Goal: Task Accomplishment & Management: Use online tool/utility

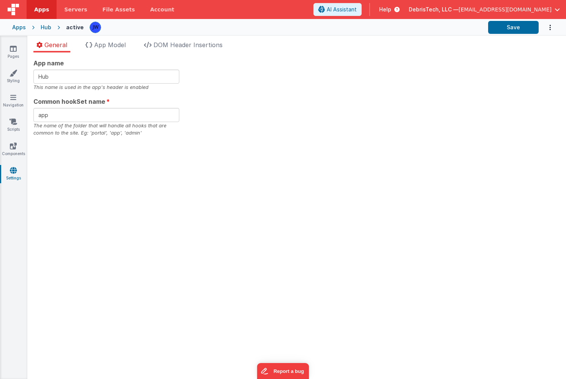
click at [22, 26] on div "Apps" at bounding box center [19, 28] width 14 height 8
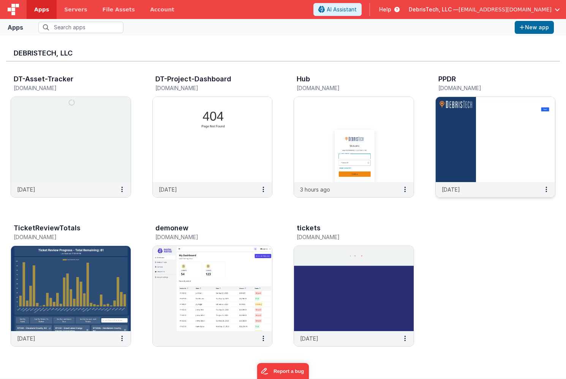
click at [464, 150] on img at bounding box center [496, 139] width 120 height 85
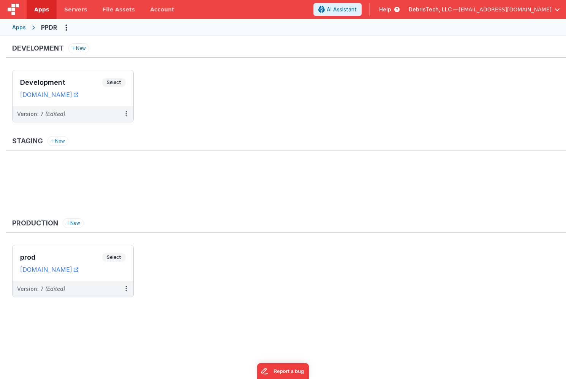
drag, startPoint x: 52, startPoint y: 255, endPoint x: 89, endPoint y: 173, distance: 89.9
click at [89, 173] on div "Development New Development Select URLs [DOMAIN_NAME] Version: 7 (Edited) Stagi…" at bounding box center [286, 174] width 560 height 262
click at [52, 77] on div "Development Select URLs [DOMAIN_NAME]" at bounding box center [73, 88] width 121 height 36
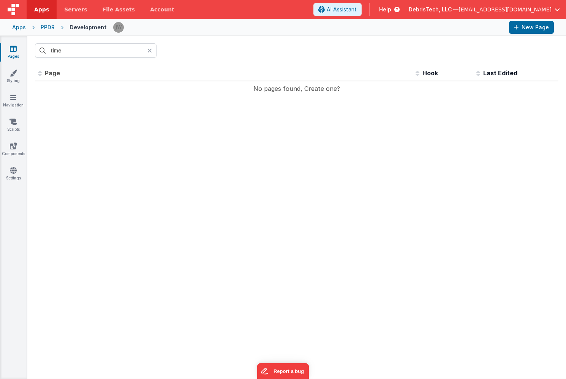
click at [96, 105] on div "Id Page Description Hook Last Edited No pages found, Create one? << < > >> 0 pa…" at bounding box center [297, 88] width 524 height 46
click at [149, 51] on icon at bounding box center [149, 51] width 5 height 6
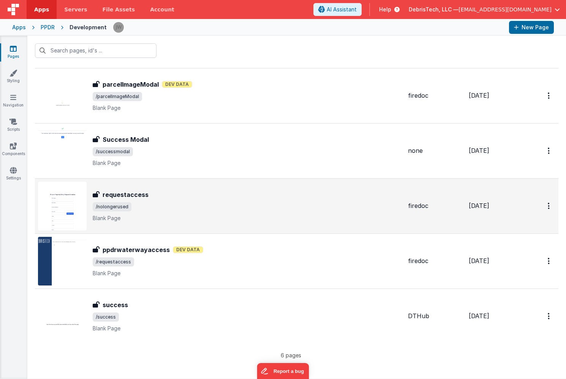
scroll to position [70, 0]
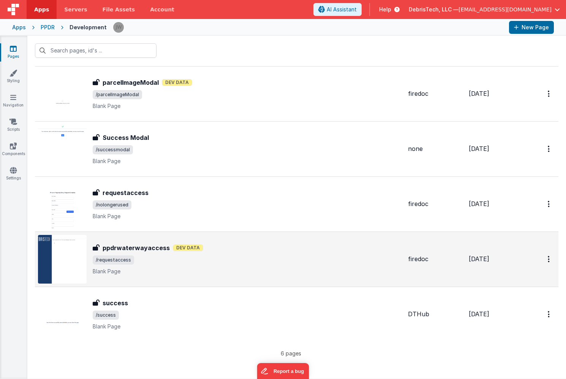
click at [227, 244] on div "ppdrwaterwayaccess Dev Data" at bounding box center [247, 247] width 309 height 9
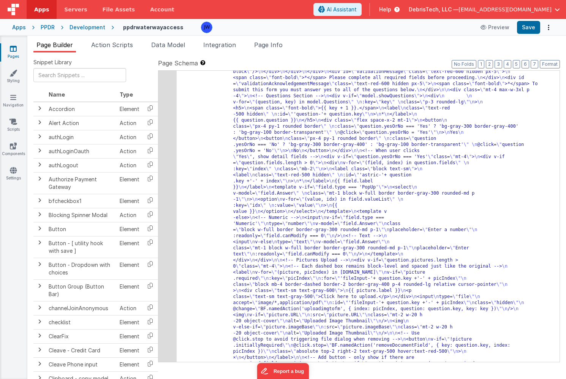
scroll to position [100, 0]
click at [106, 46] on span "Action Scripts" at bounding box center [112, 45] width 42 height 8
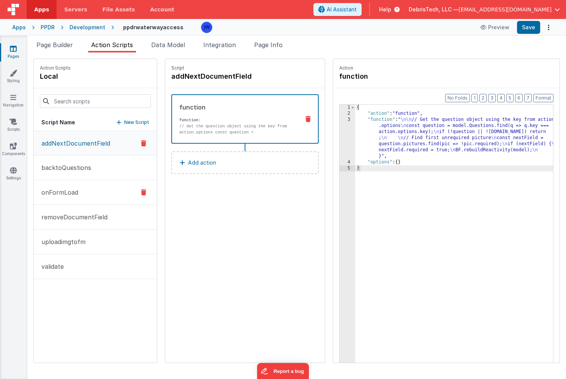
click at [71, 189] on p "onFormLoad" at bounding box center [57, 192] width 41 height 9
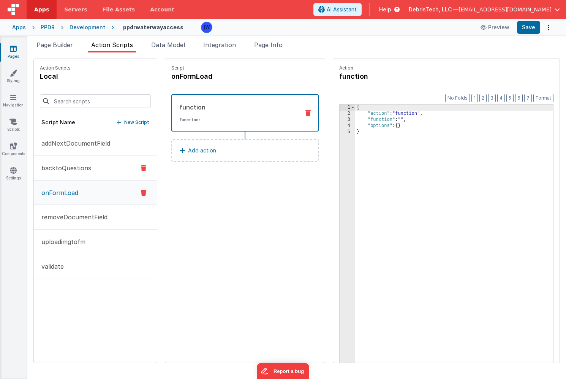
click at [79, 175] on button "backtoQuestions" at bounding box center [95, 168] width 123 height 25
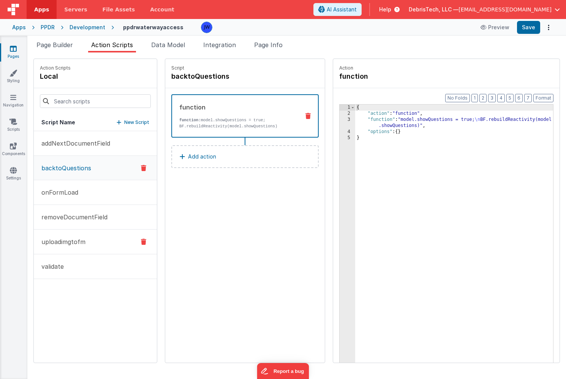
click at [86, 236] on button "uploadimgtofm" at bounding box center [95, 242] width 123 height 25
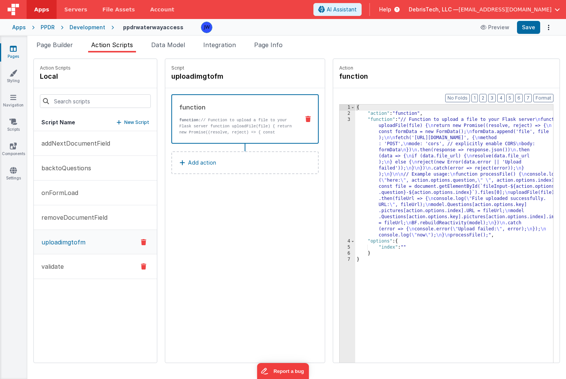
click at [86, 267] on button "validate" at bounding box center [95, 266] width 123 height 25
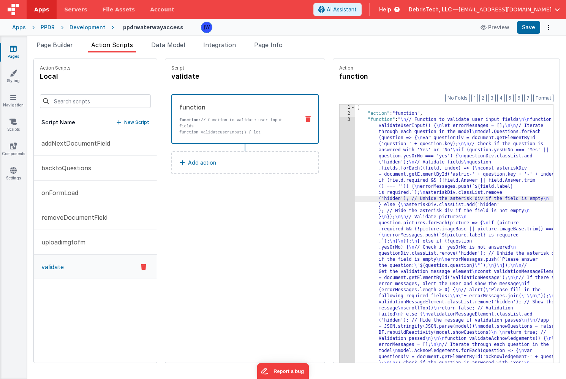
click at [340, 128] on div "3" at bounding box center [348, 311] width 16 height 389
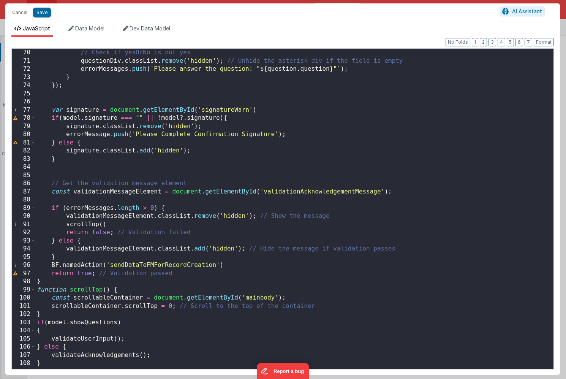
scroll to position [570, 0]
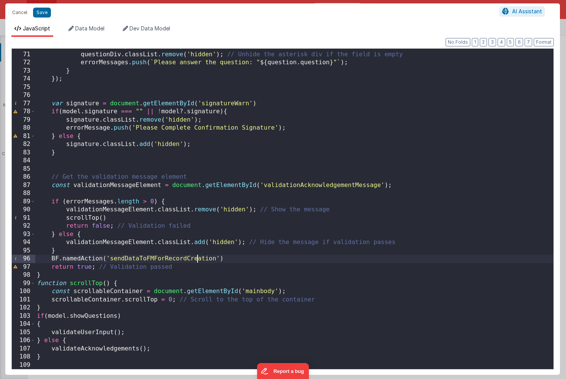
click at [198, 260] on div "// Check if yesOrNo is not yes questionDiv . classList . remove ( 'hidden' ) ; …" at bounding box center [294, 210] width 519 height 337
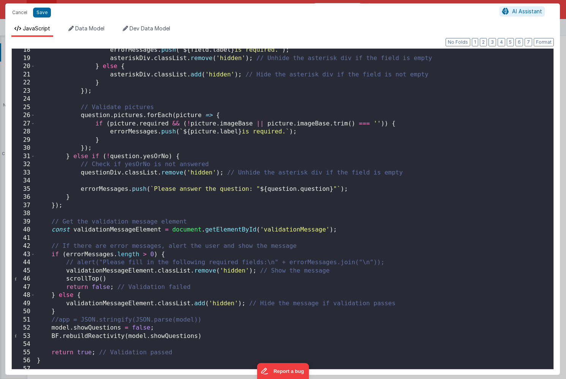
scroll to position [0, 0]
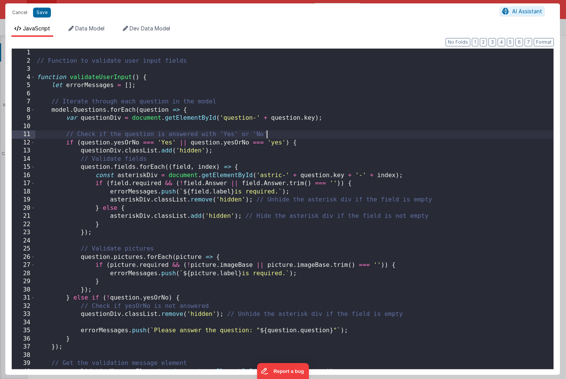
click at [273, 138] on div "// Function to validate user input fields function validateUserInput ( ) { let …" at bounding box center [294, 217] width 519 height 337
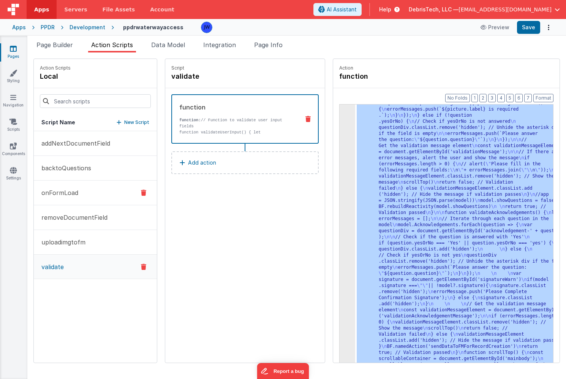
click at [80, 201] on button "onFormLoad" at bounding box center [95, 193] width 123 height 25
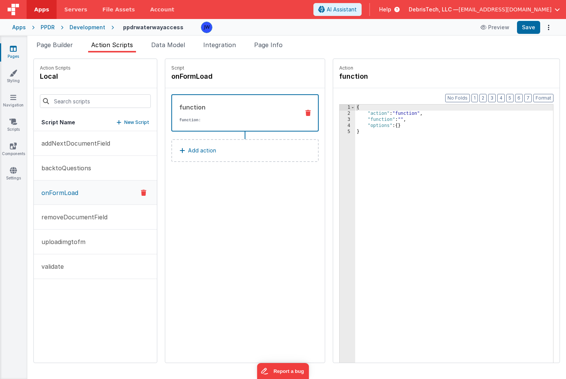
click at [13, 47] on icon at bounding box center [13, 49] width 7 height 8
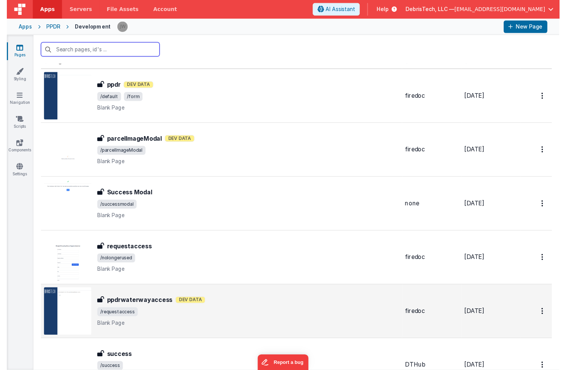
scroll to position [8, 0]
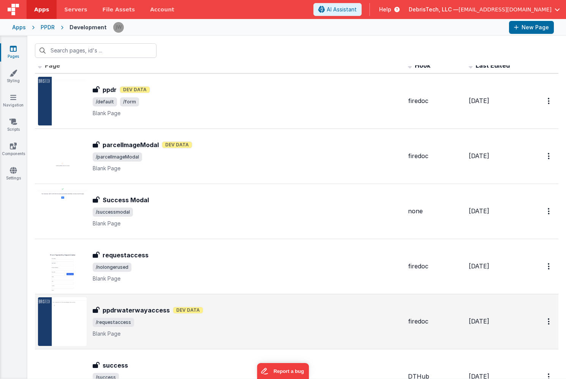
click at [250, 319] on span "/requestaccess" at bounding box center [247, 322] width 309 height 9
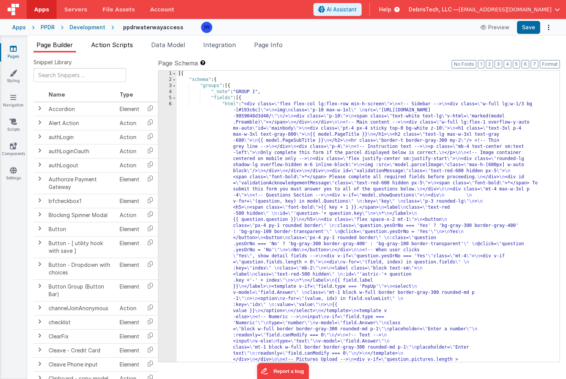
click at [122, 44] on span "Action Scripts" at bounding box center [112, 45] width 42 height 8
